Goal: Task Accomplishment & Management: Use online tool/utility

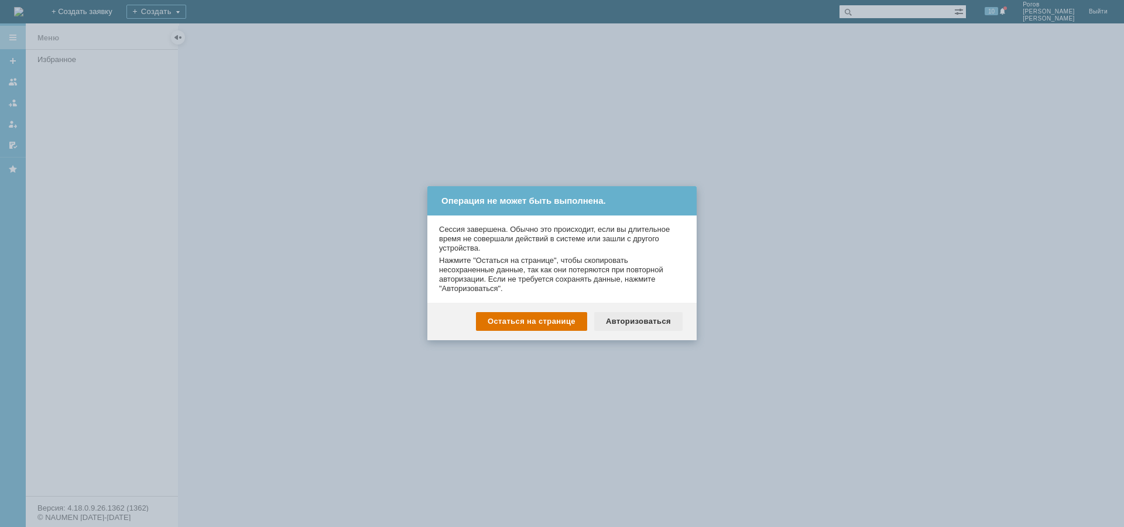
click at [652, 317] on div "Авторизоваться" at bounding box center [638, 321] width 88 height 19
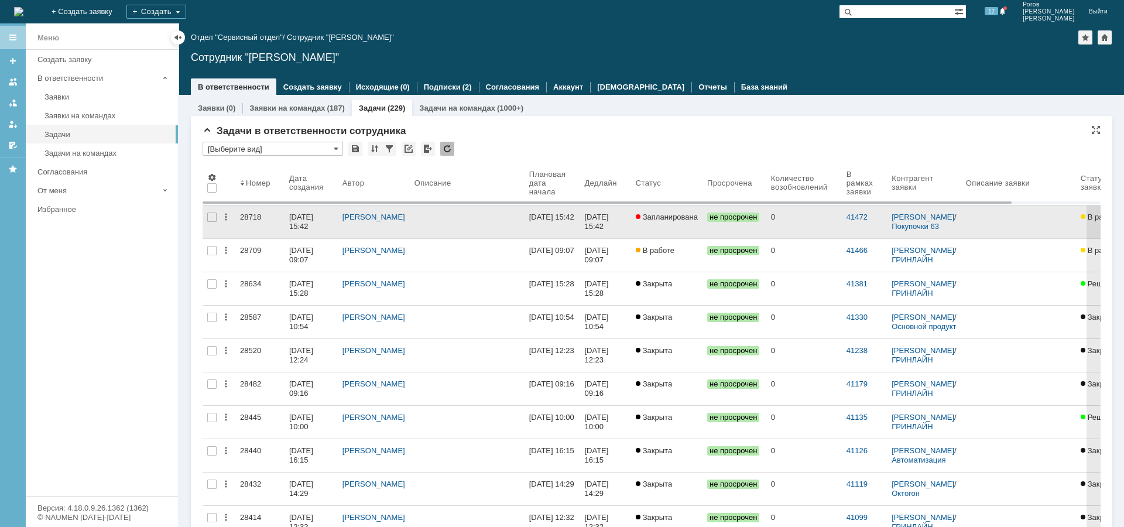
click at [249, 217] on div "28718" at bounding box center [260, 217] width 40 height 9
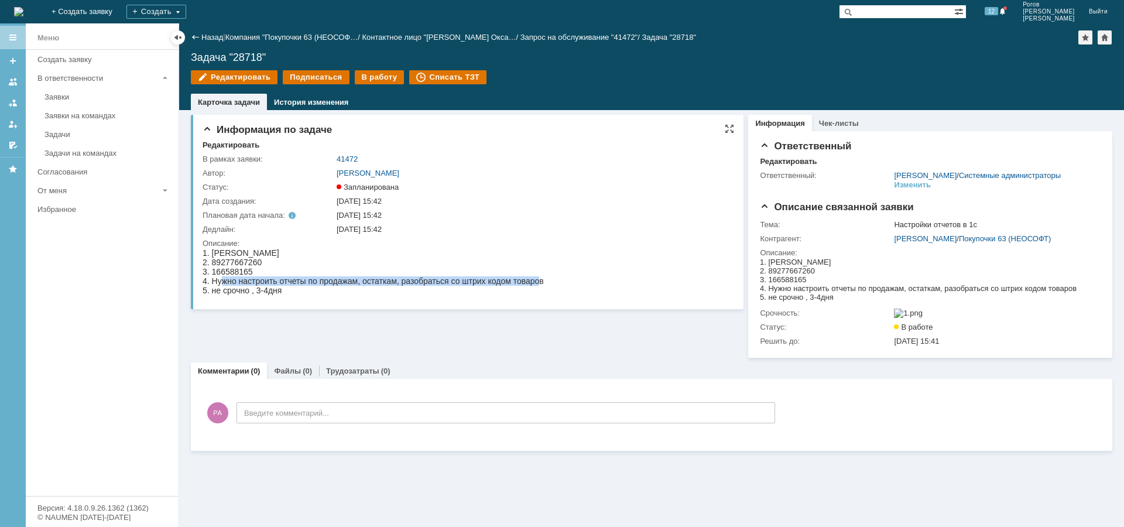
drag, startPoint x: 223, startPoint y: 284, endPoint x: 539, endPoint y: 279, distance: 316.3
click at [539, 279] on div "4. Нужно настроить отчеты по продажам, остаткам, разобраться со штрих кодом тов…" at bounding box center [373, 280] width 341 height 9
click at [382, 263] on div "2. 89277667260" at bounding box center [373, 262] width 341 height 9
